Goal: Navigation & Orientation: Find specific page/section

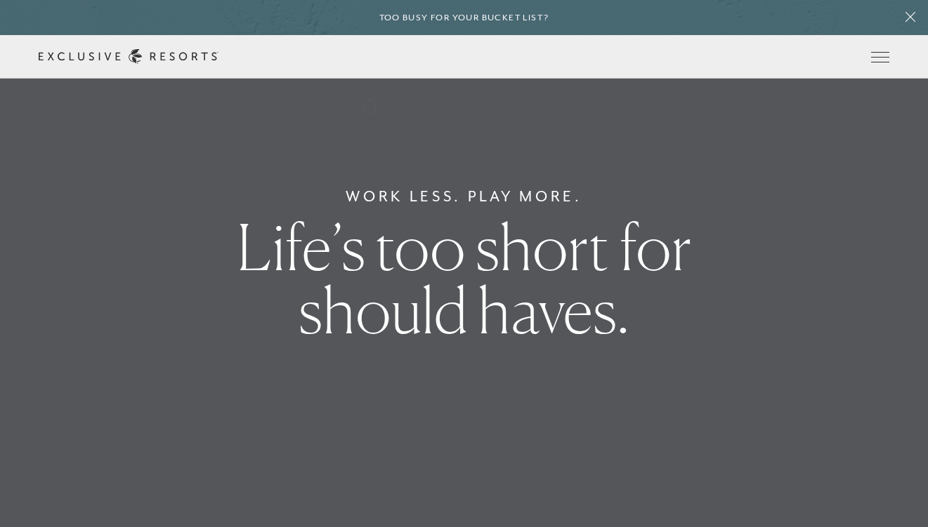
click at [0, 0] on link "The Collection" at bounding box center [0, 0] width 0 height 0
click at [0, 0] on link "Residence Collection" at bounding box center [0, 0] width 0 height 0
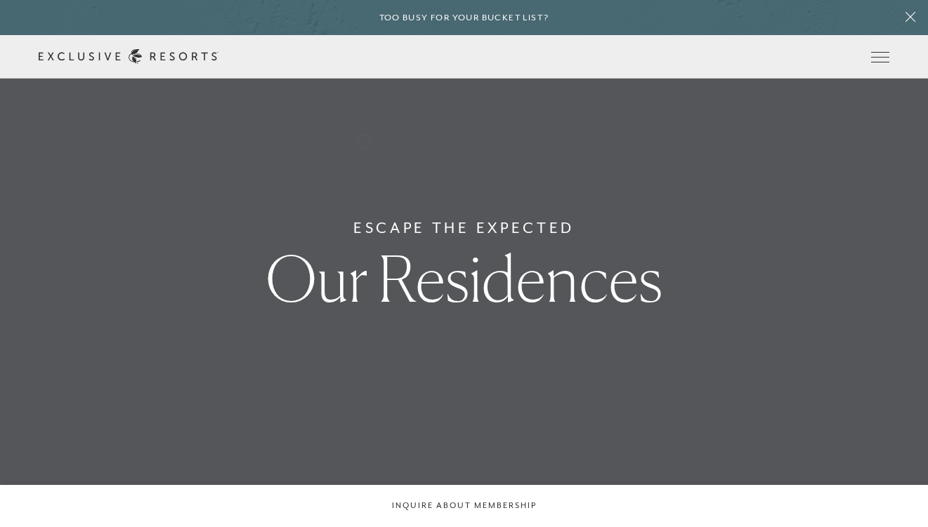
click at [0, 0] on link "Residence Collection" at bounding box center [0, 0] width 0 height 0
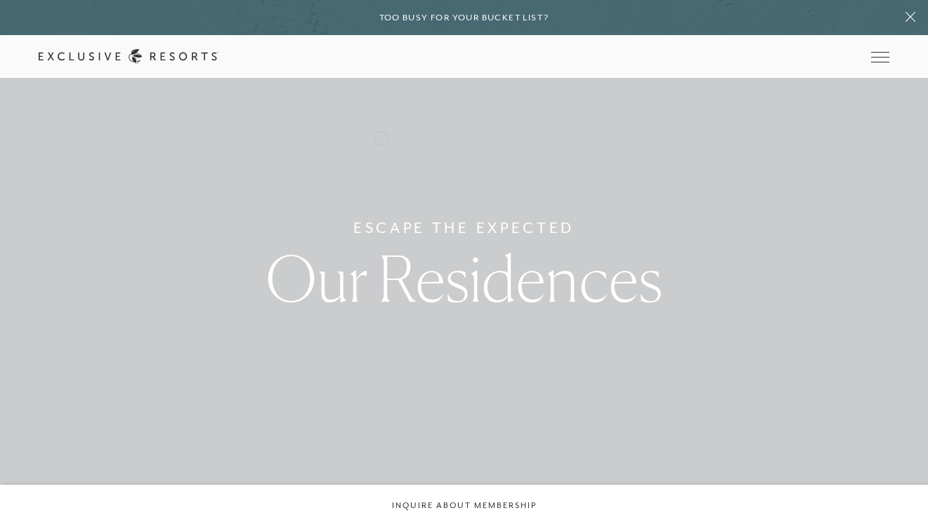
click at [0, 0] on link "Residence Collection" at bounding box center [0, 0] width 0 height 0
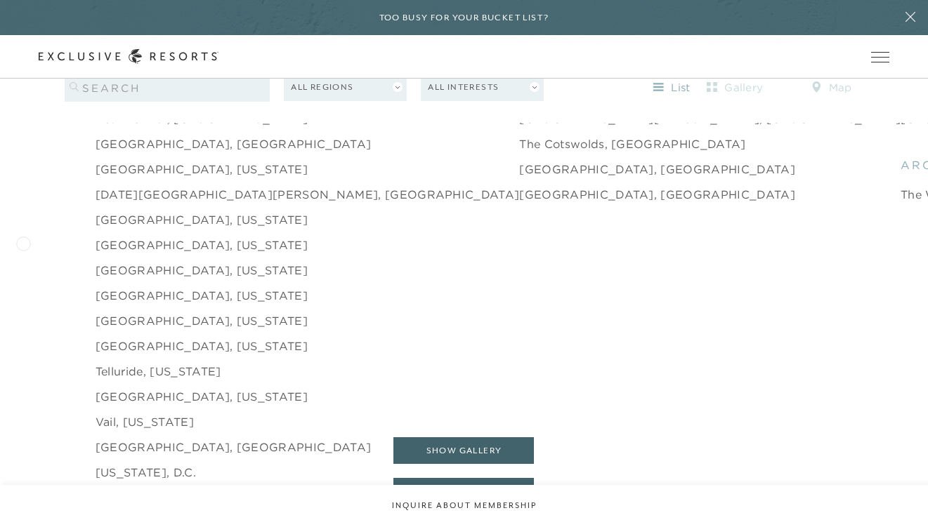
scroll to position [2183, 0]
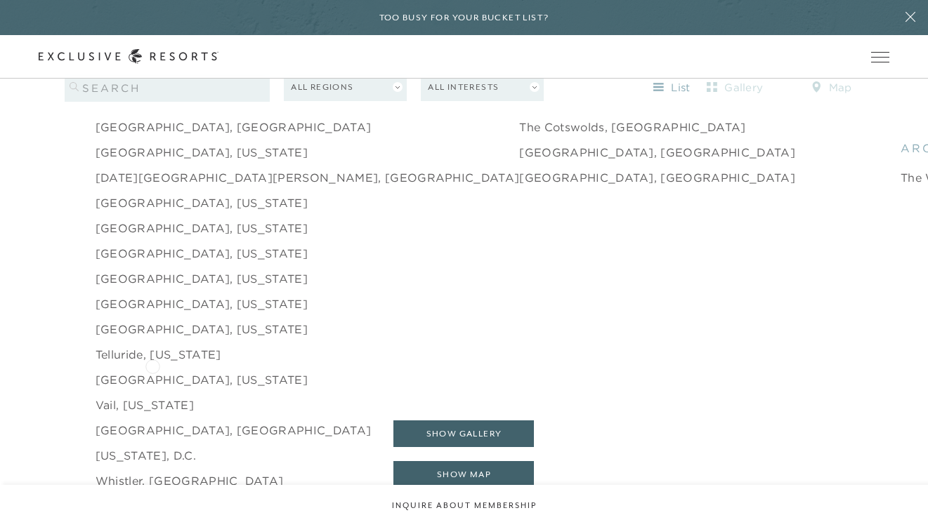
click at [152, 371] on link "[GEOGRAPHIC_DATA], [US_STATE]" at bounding box center [202, 379] width 212 height 17
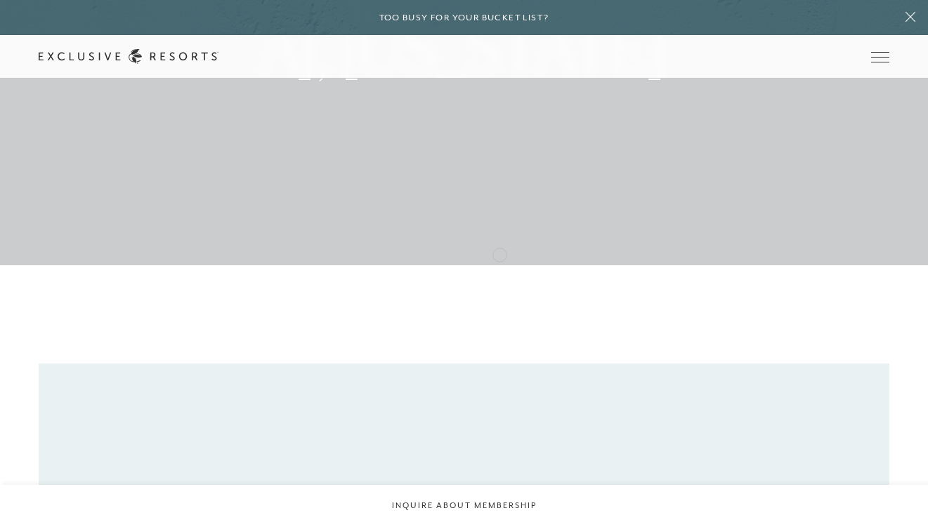
scroll to position [216, 0]
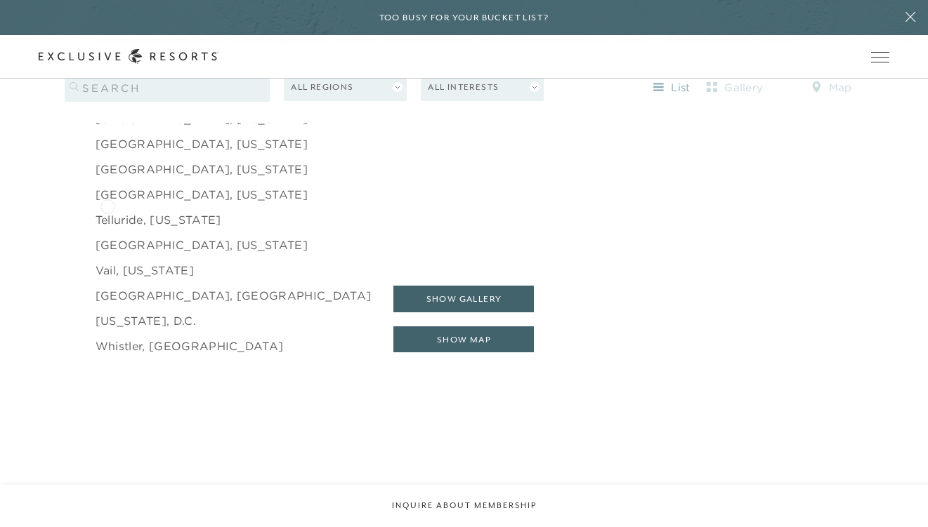
scroll to position [2207, 0]
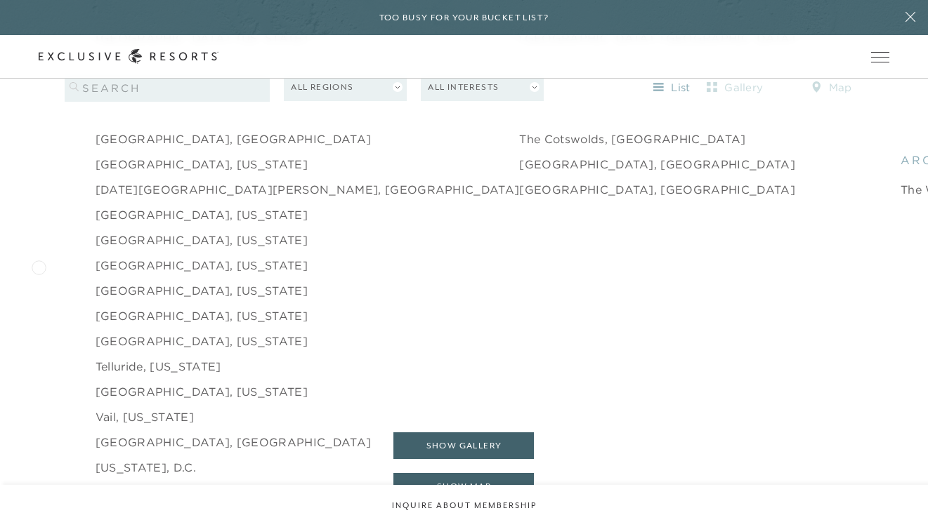
scroll to position [2126, 0]
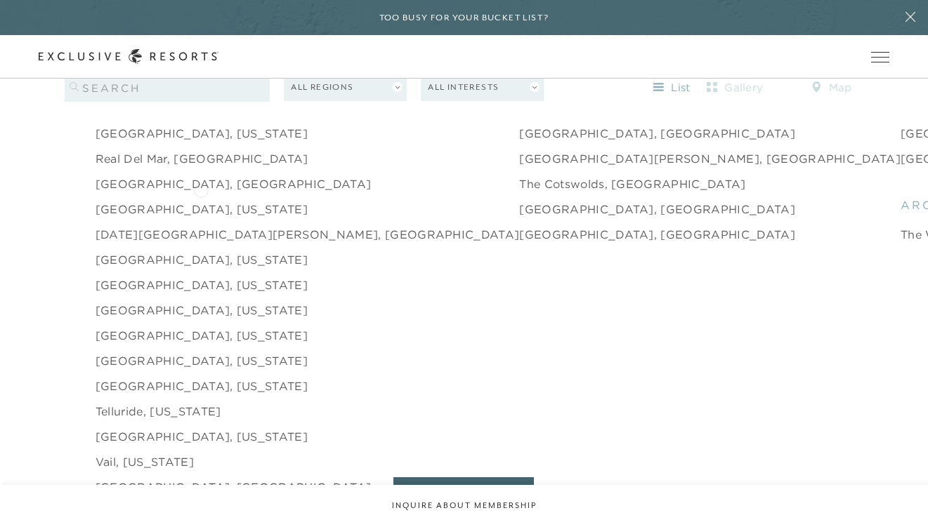
click at [201, 201] on link "[GEOGRAPHIC_DATA], [US_STATE]" at bounding box center [202, 209] width 212 height 17
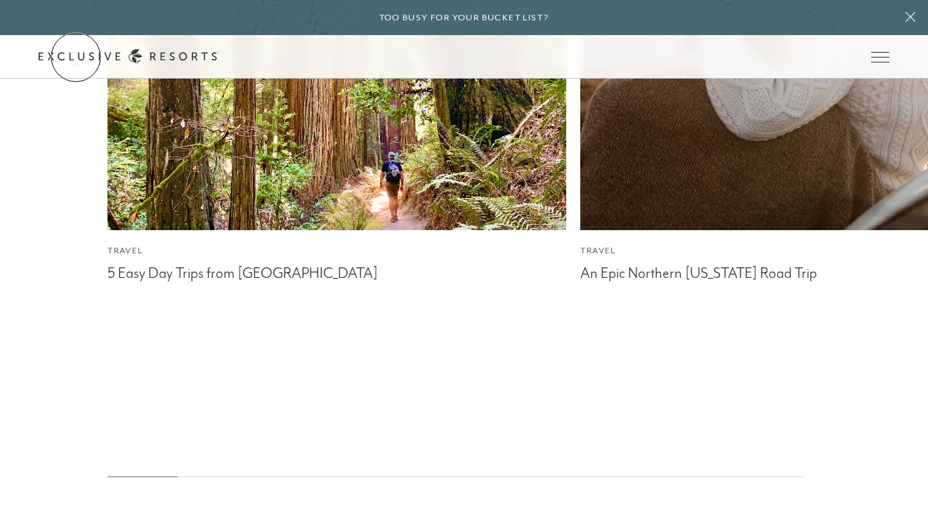
scroll to position [3590, 0]
